Goal: Task Accomplishment & Management: Complete application form

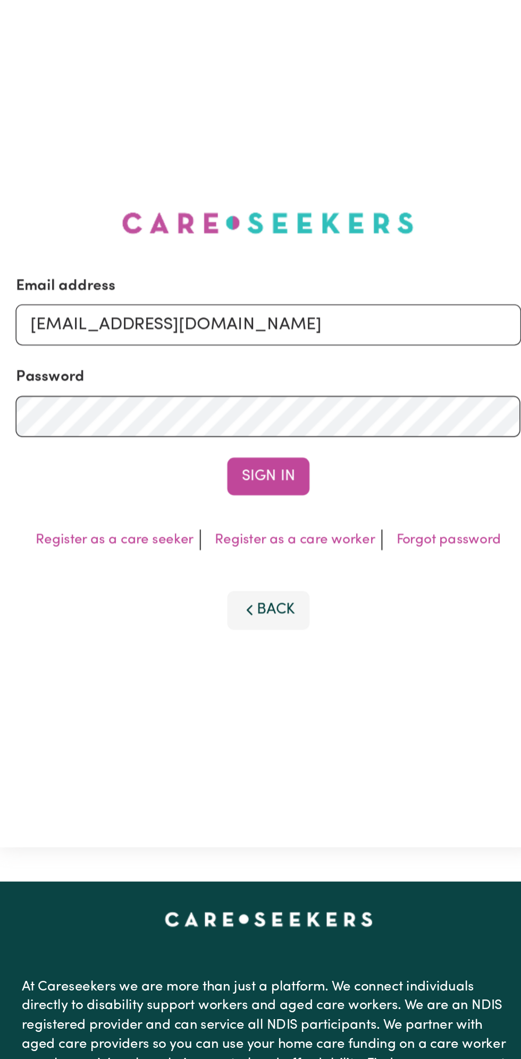
type input "[EMAIL_ADDRESS][DOMAIN_NAME]"
click at [272, 363] on button "Sign In" at bounding box center [260, 361] width 51 height 23
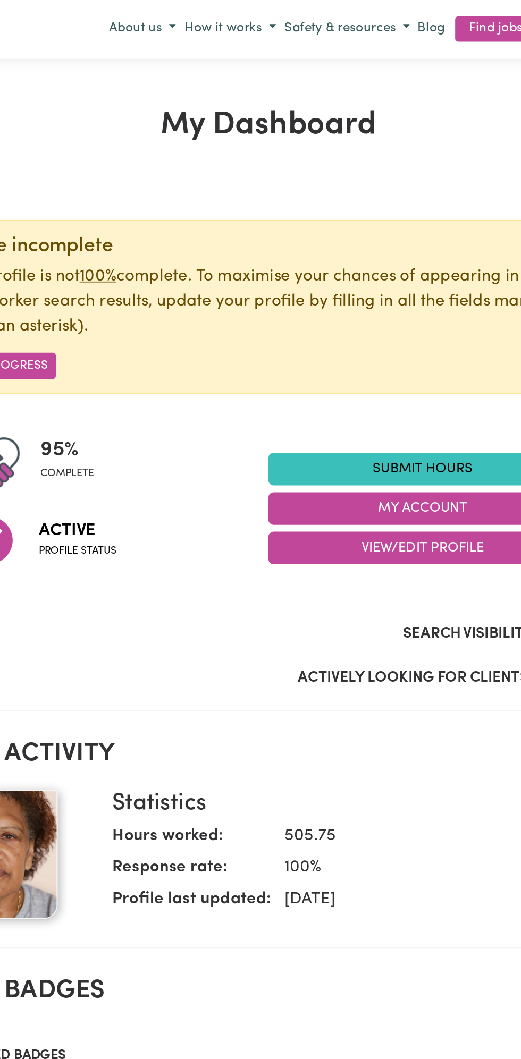
click at [354, 289] on link "Submit Hours" at bounding box center [355, 292] width 191 height 20
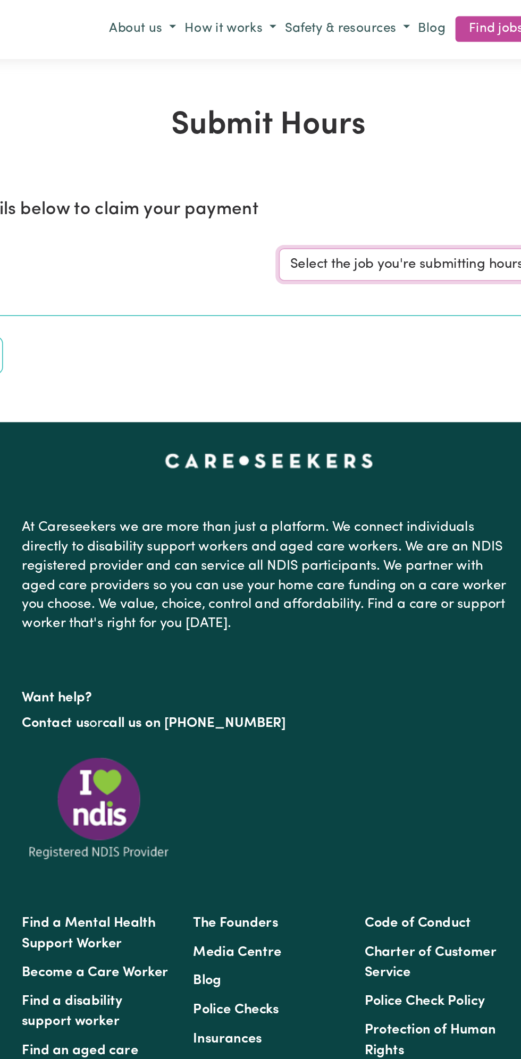
click at [333, 171] on select "Select the job you're submitting hours for... [Vartouhie ([PERSON_NAME]) [PERSO…" at bounding box center [391, 165] width 248 height 20
select select "13810"
click at [267, 155] on select "Select the job you're submitting hours for... [Vartouhie ([PERSON_NAME]) [PERSO…" at bounding box center [391, 165] width 248 height 20
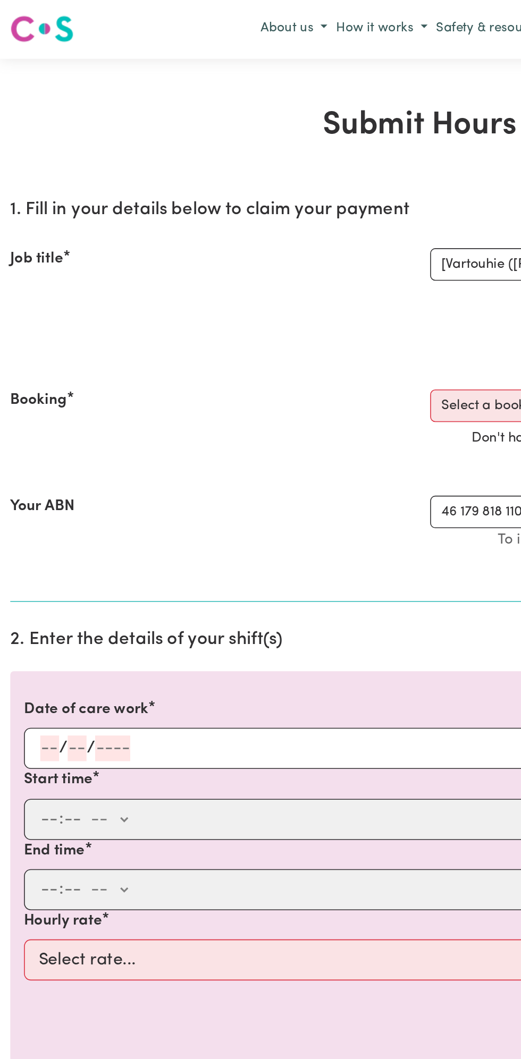
click at [45, 462] on input "number" at bounding box center [48, 465] width 12 height 16
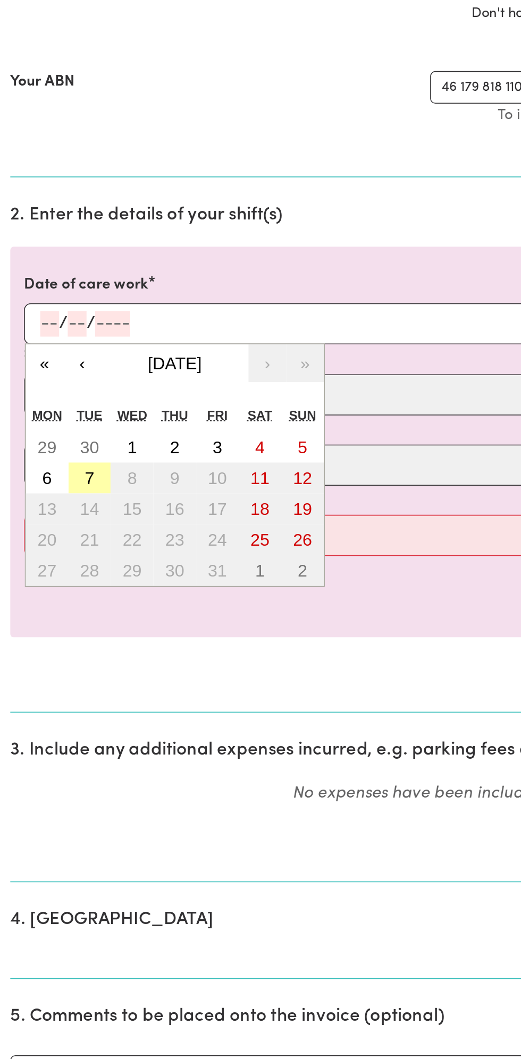
click at [58, 557] on button "7" at bounding box center [56, 560] width 27 height 19
type input "[DATE]"
type input "7"
type input "10"
type input "2025"
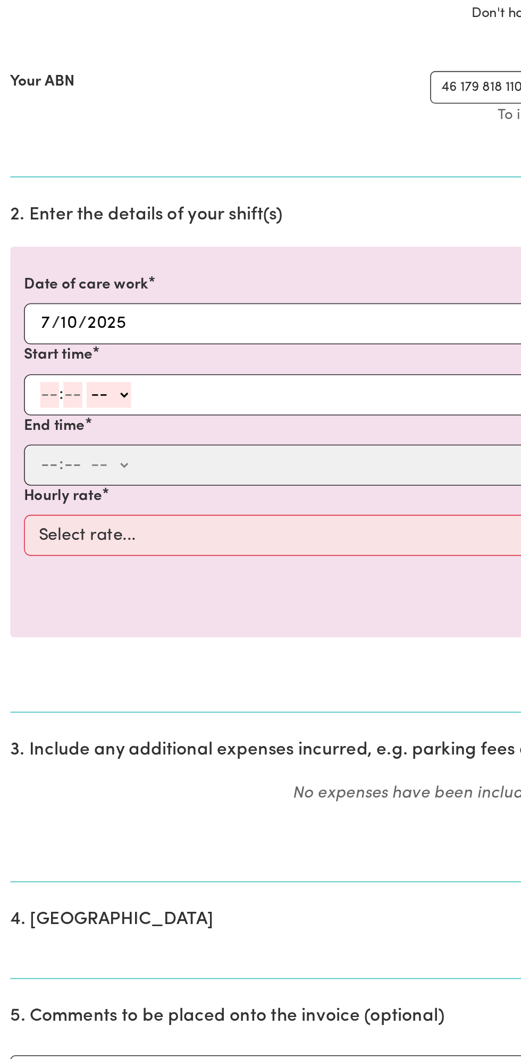
click at [35, 508] on input "number" at bounding box center [31, 509] width 12 height 16
type input "12"
type input "0"
click at [95, 513] on div "12 : 0 0 -- am pm" at bounding box center [252, 509] width 456 height 16
click at [91, 510] on div "12 : 0 0 -- am pm" at bounding box center [252, 509] width 456 height 16
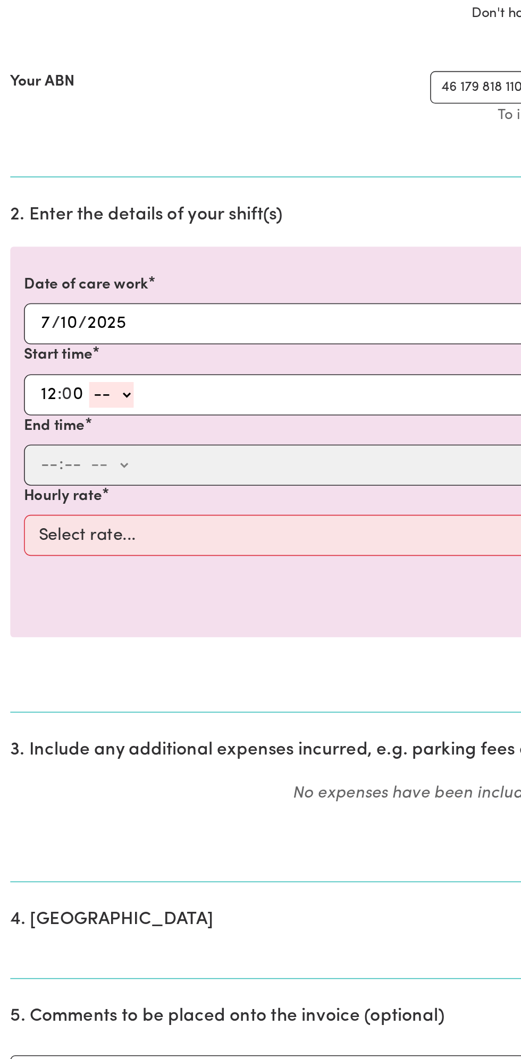
click at [100, 509] on div "12 : 0 0 -- am pm" at bounding box center [252, 509] width 456 height 16
click at [92, 504] on div "12 : 0 0 -- am pm" at bounding box center [252, 509] width 456 height 16
click at [82, 512] on select "-- am pm" at bounding box center [69, 509] width 28 height 16
select select "pm"
click at [55, 501] on select "-- am pm" at bounding box center [69, 509] width 28 height 16
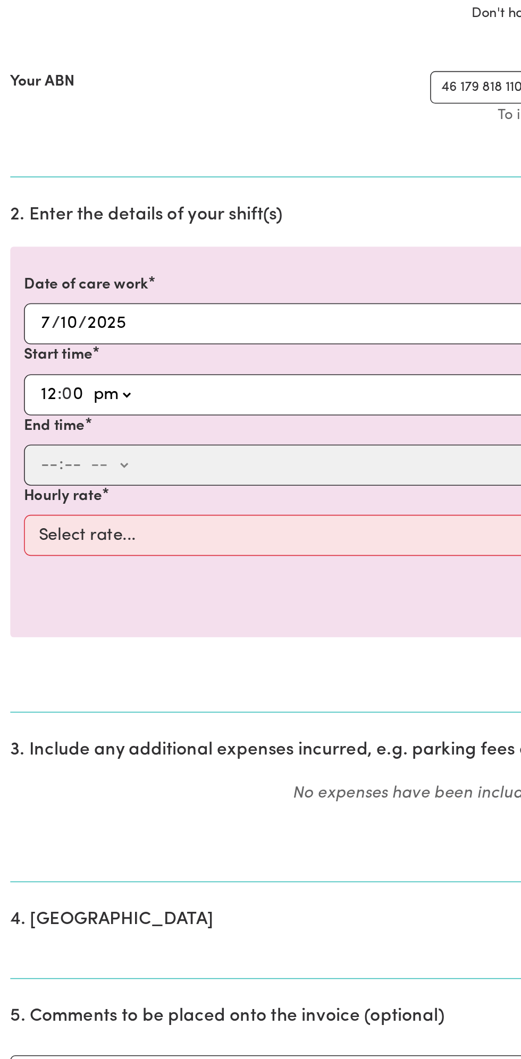
type input "12:00"
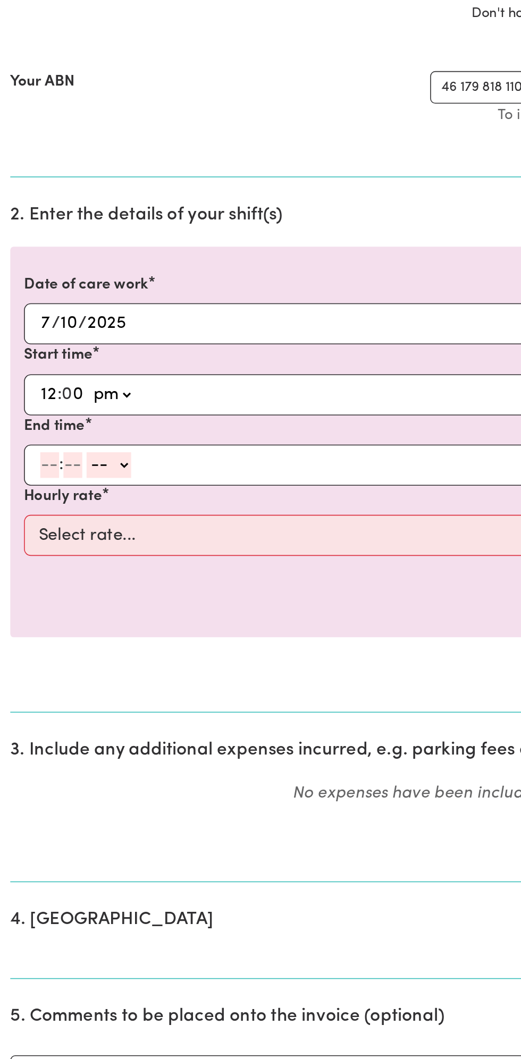
click at [27, 557] on input "number" at bounding box center [31, 553] width 12 height 16
type input "1"
click at [55, 552] on select "-- am pm" at bounding box center [63, 553] width 28 height 16
click at [44, 549] on input "number" at bounding box center [41, 553] width 12 height 16
type input "0"
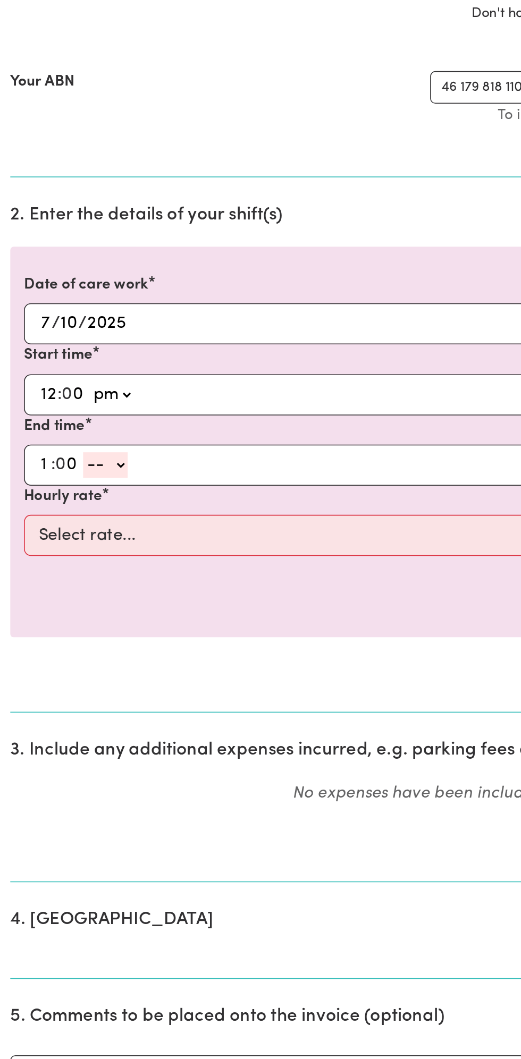
click at [75, 556] on select "-- am pm" at bounding box center [66, 553] width 28 height 16
select select "pm"
click at [52, 545] on select "-- am pm" at bounding box center [66, 553] width 28 height 16
type input "13:00"
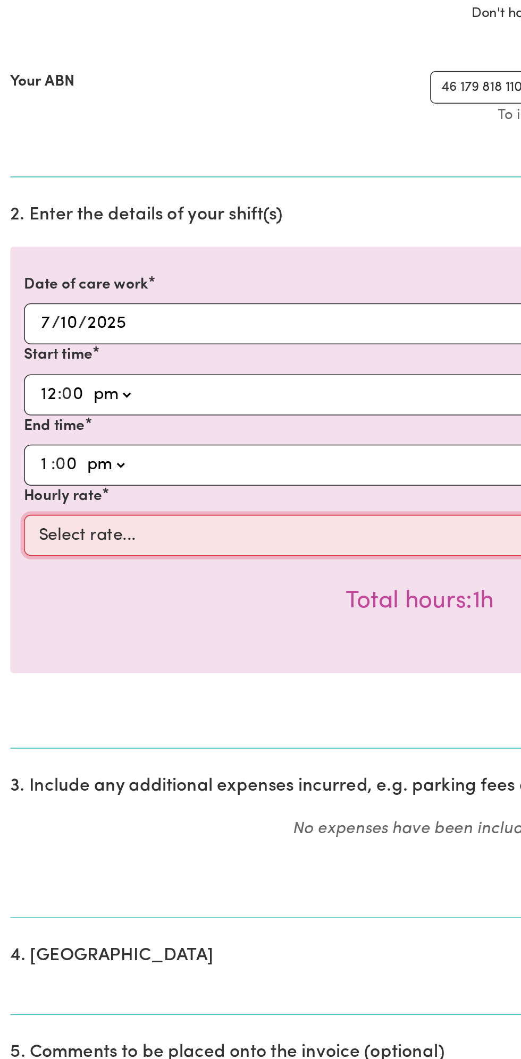
click at [160, 598] on select "Select rate... $49.00 (Weekday) $60.00 ([DATE])" at bounding box center [260, 596] width 491 height 26
select select "49-Weekday"
click at [15, 583] on select "Select rate... $49.00 (Weekday) $60.00 ([DATE])" at bounding box center [260, 596] width 491 height 26
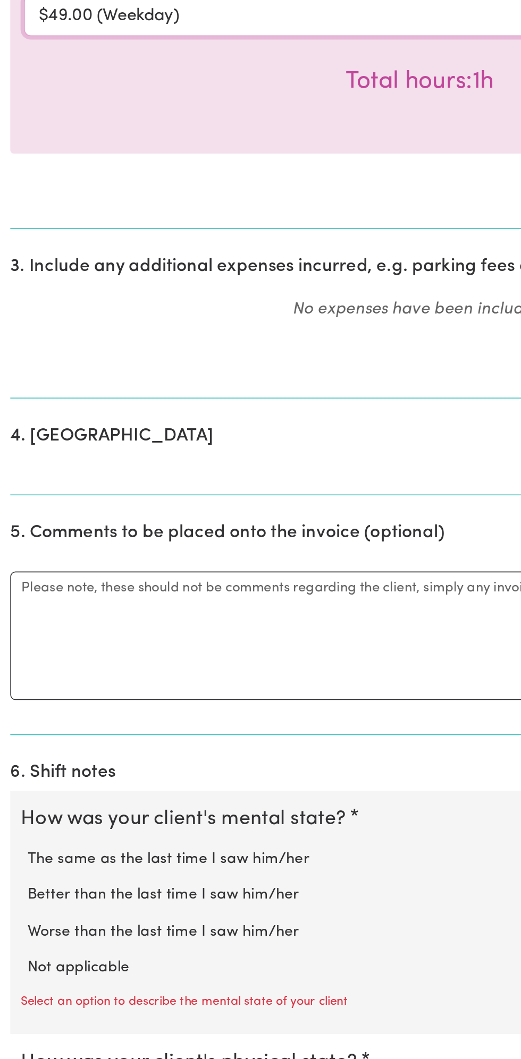
scroll to position [196, 0]
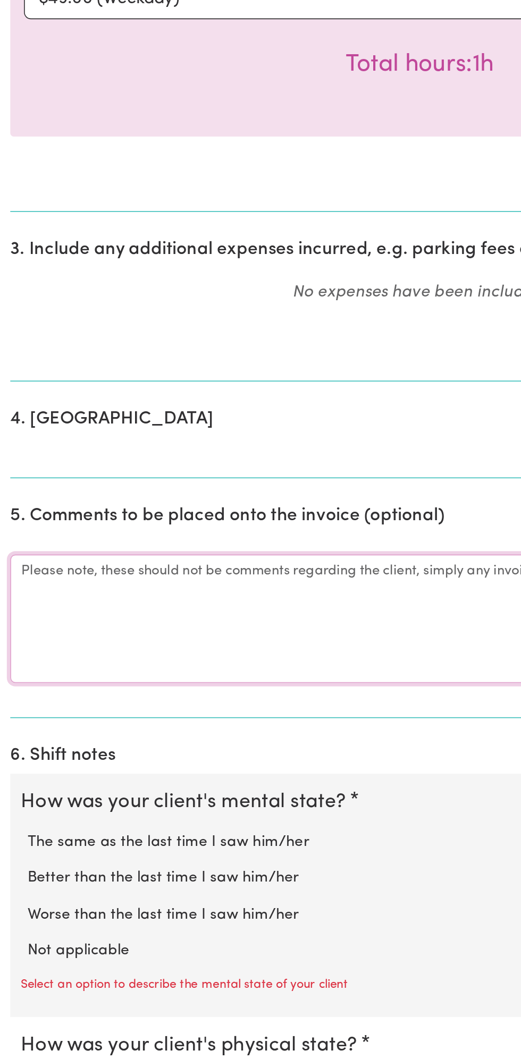
click at [83, 781] on textarea "Comments" at bounding box center [260, 785] width 508 height 80
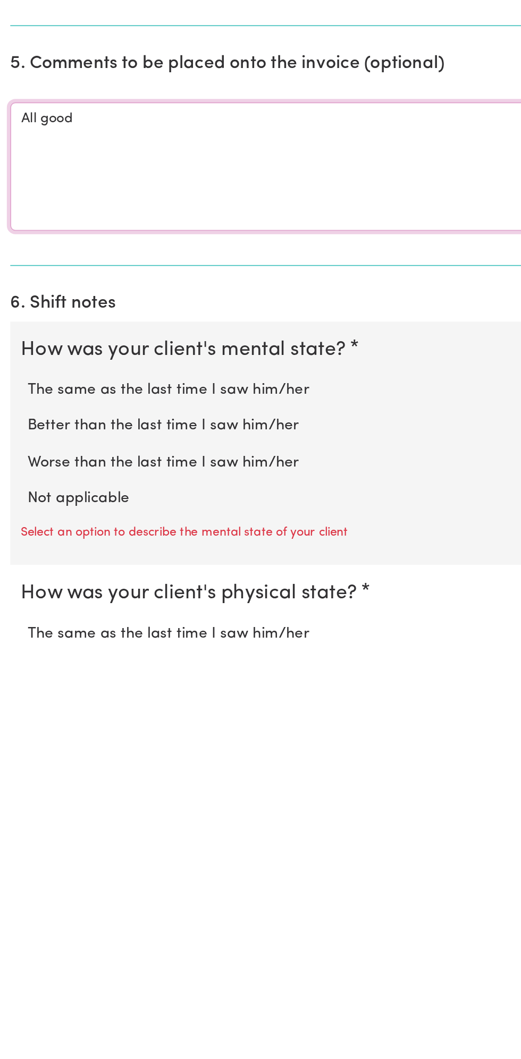
type textarea "All good"
click at [69, 968] on label "Not applicable" at bounding box center [260, 972] width 487 height 14
click at [17, 965] on input "Not applicable" at bounding box center [16, 965] width 1 height 1
radio input "true"
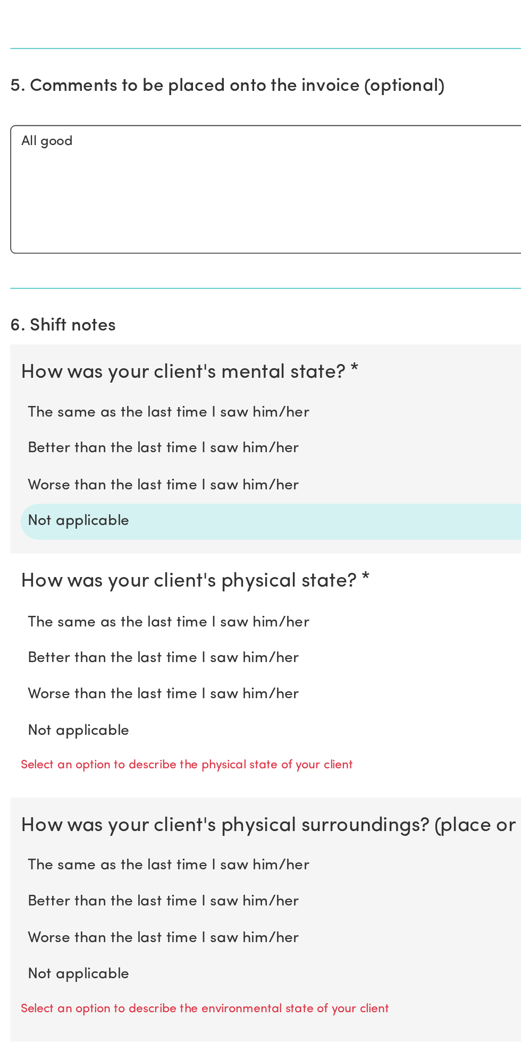
scroll to position [469, 0]
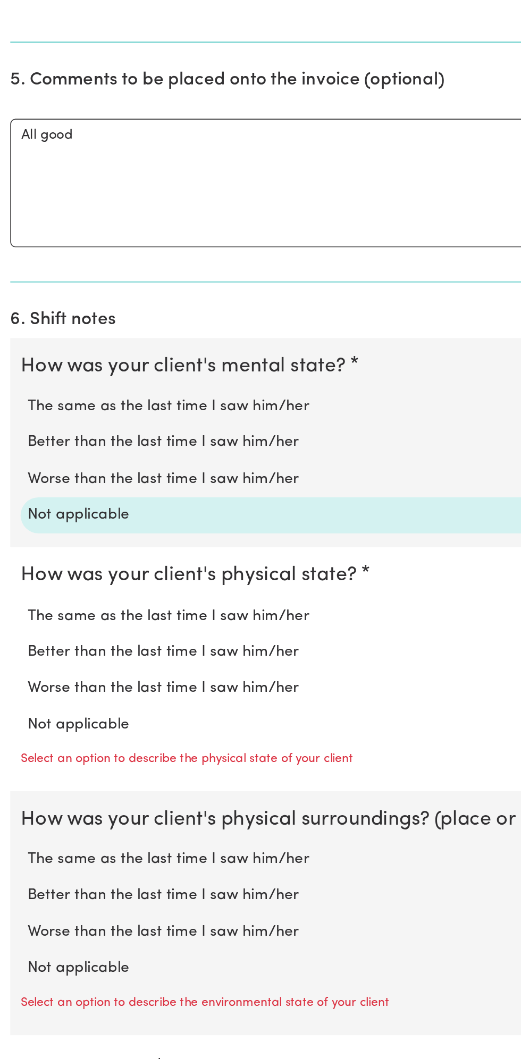
click at [64, 846] on label "Not applicable" at bounding box center [260, 849] width 487 height 14
click at [17, 842] on input "Not applicable" at bounding box center [16, 841] width 1 height 1
radio input "true"
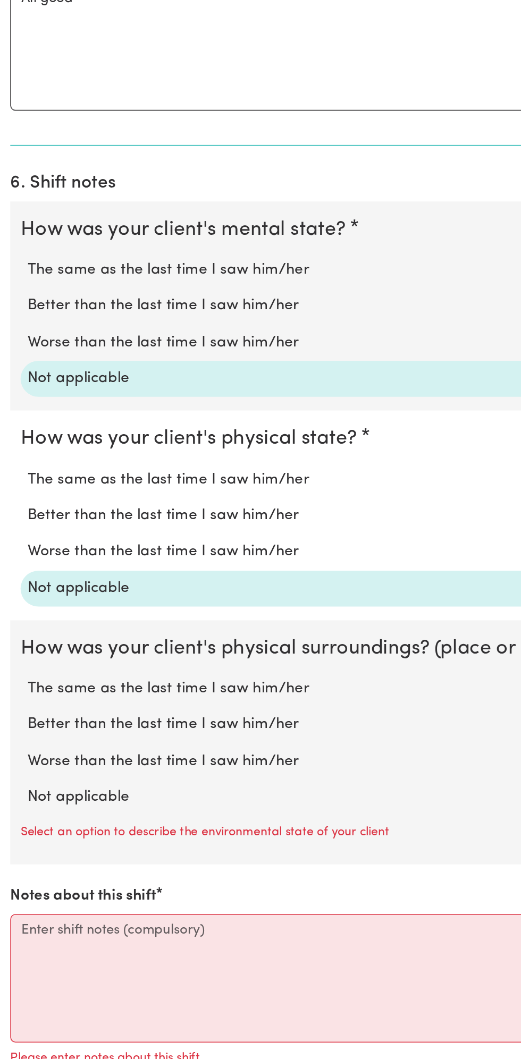
scroll to position [564, 0]
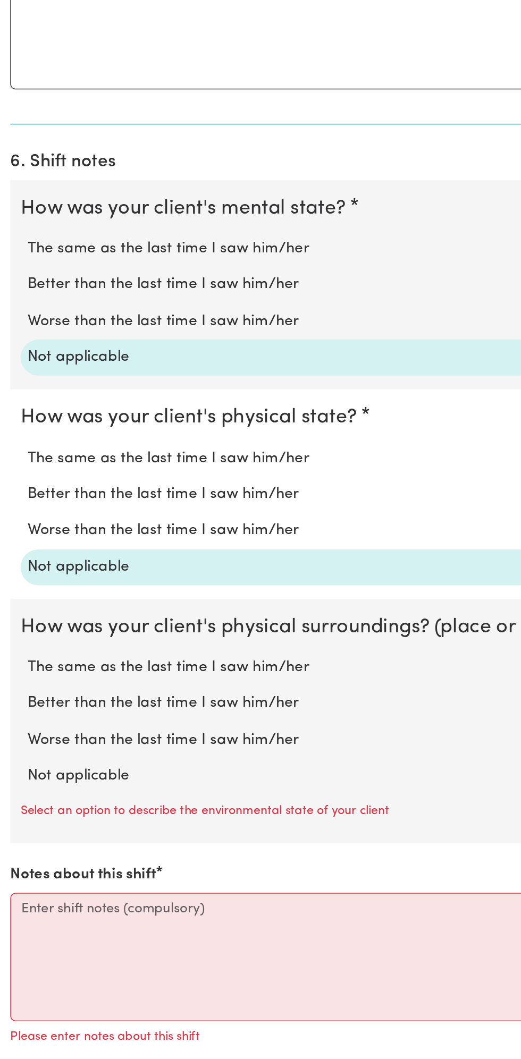
click at [71, 878] on label "Not applicable" at bounding box center [260, 883] width 487 height 14
click at [17, 876] on input "Not applicable" at bounding box center [16, 876] width 1 height 1
radio input "true"
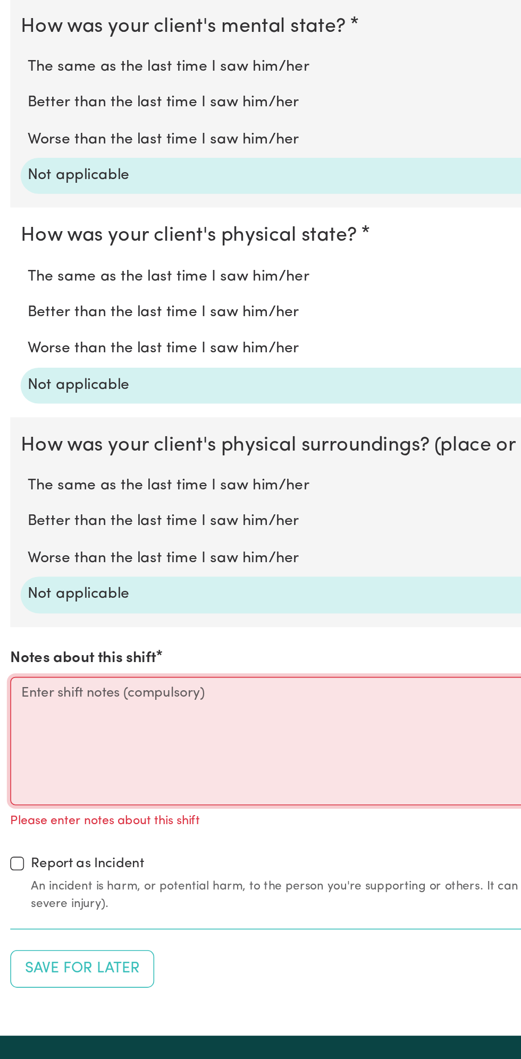
click at [171, 843] on textarea "Notes about this shift" at bounding box center [260, 861] width 508 height 80
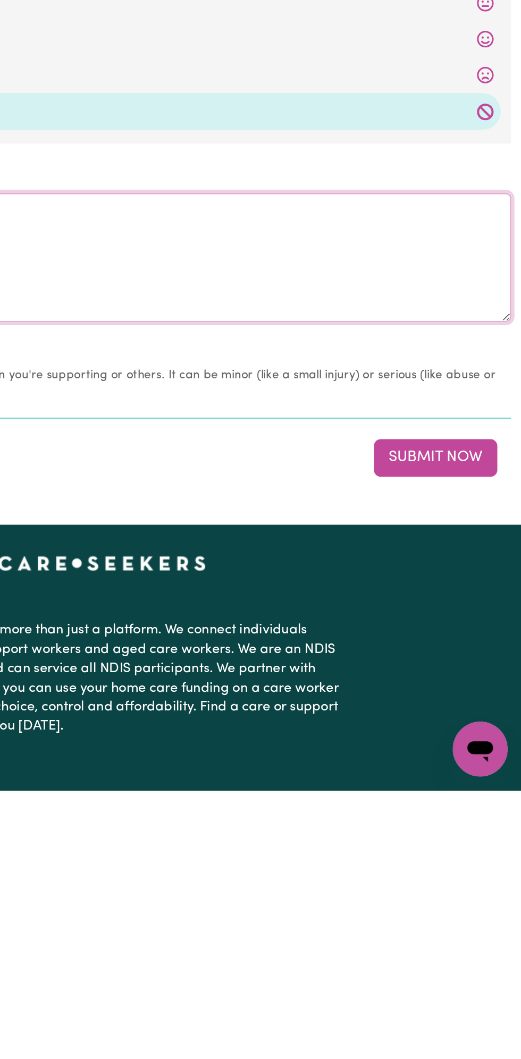
type textarea "Nothing changes all good"
click at [473, 850] on button "Submit Now" at bounding box center [467, 852] width 77 height 23
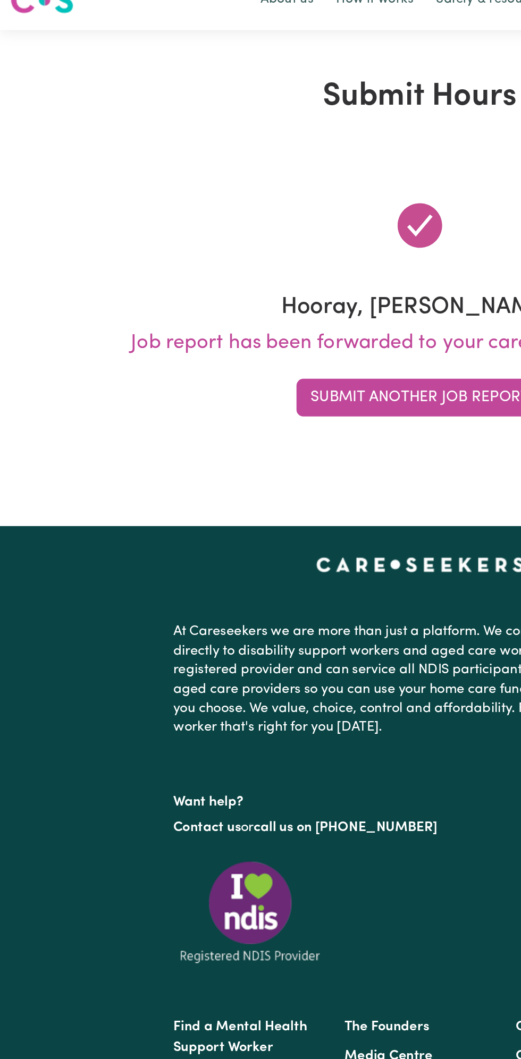
scroll to position [0, 0]
